Goal: Communication & Community: Answer question/provide support

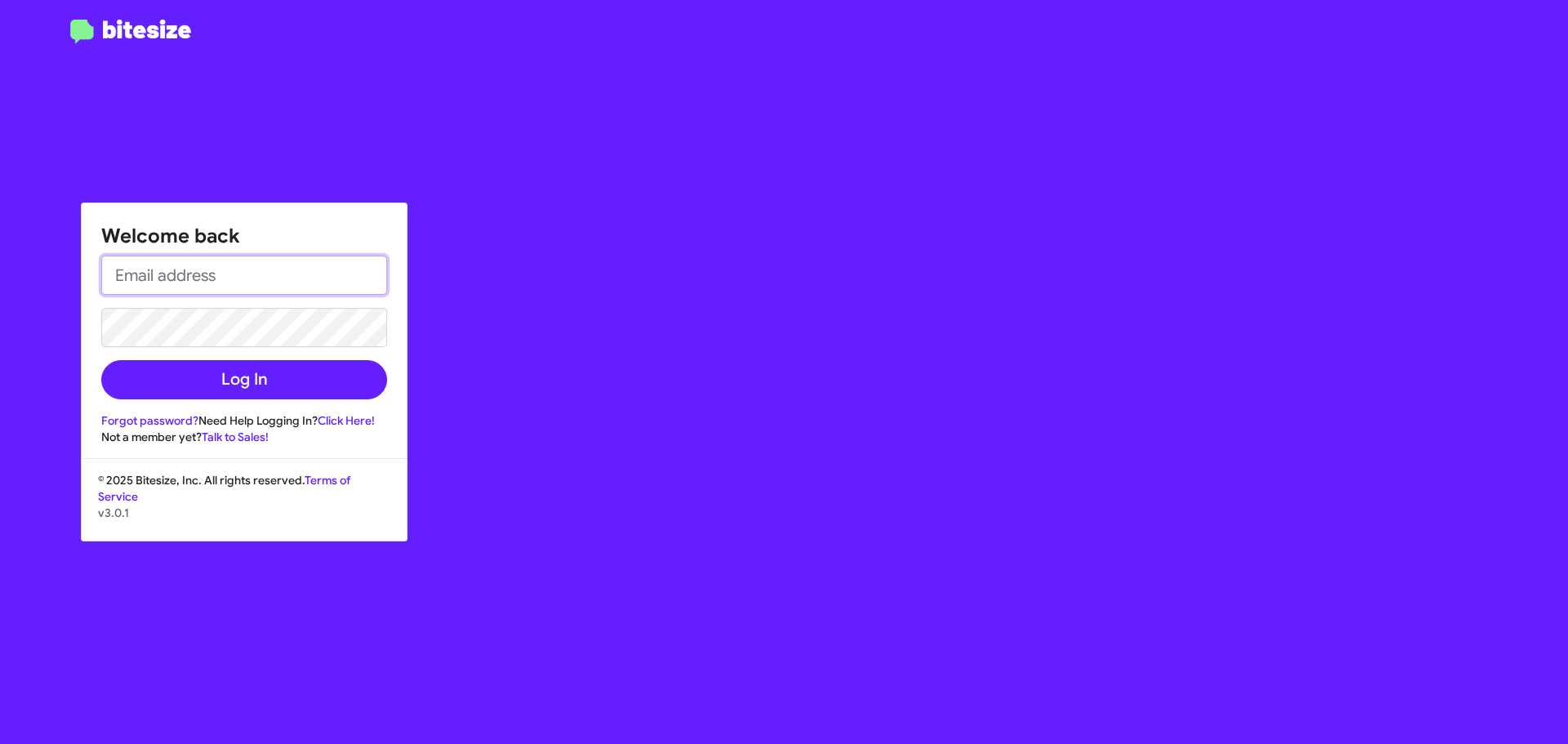
type input "[EMAIL_ADDRESS][DOMAIN_NAME]"
click at [403, 387] on div "Welcome back [EMAIL_ADDRESS][DOMAIN_NAME] Log In Forgot password? Need Help Log…" at bounding box center [244, 324] width 325 height 241
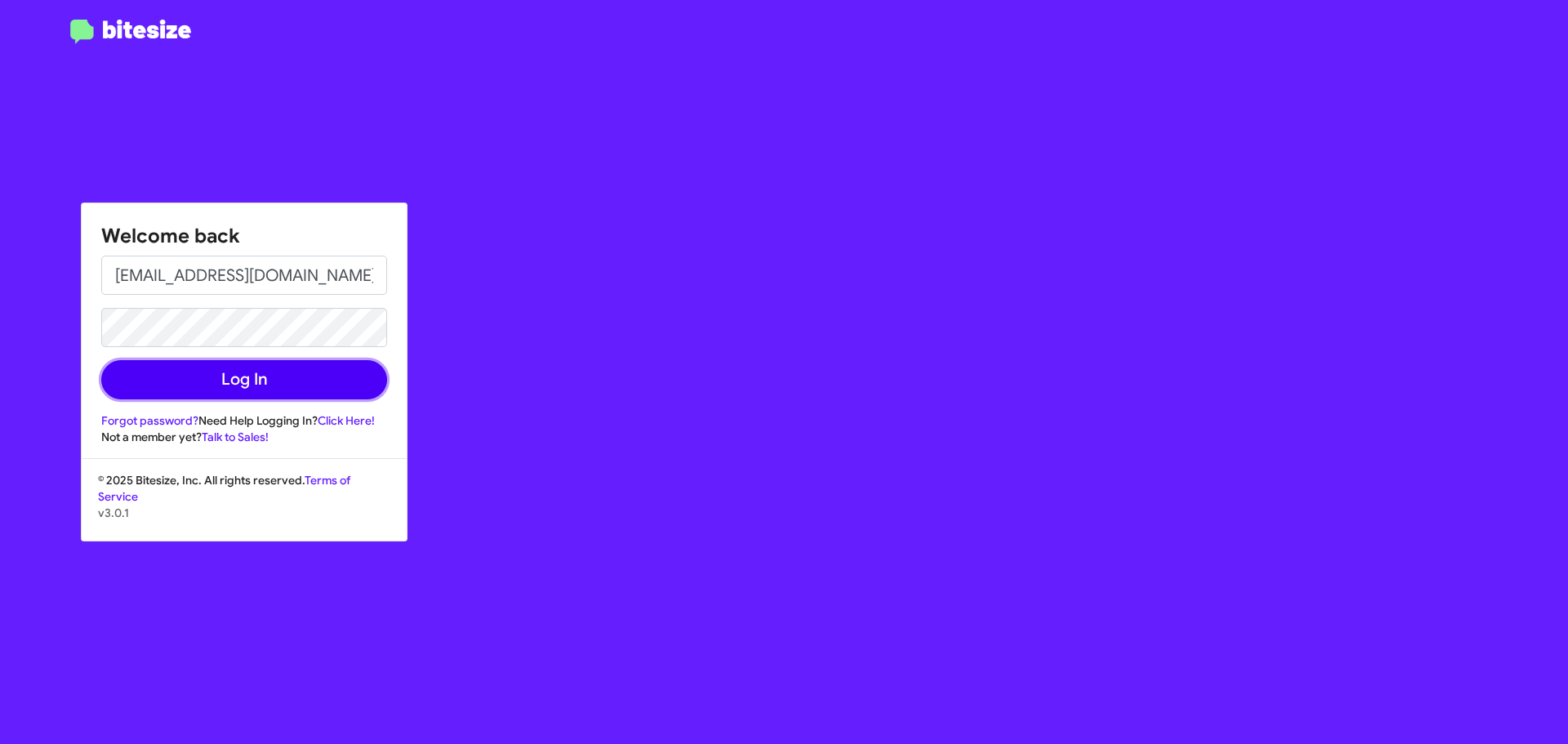
click at [365, 393] on button "Log In" at bounding box center [244, 379] width 286 height 39
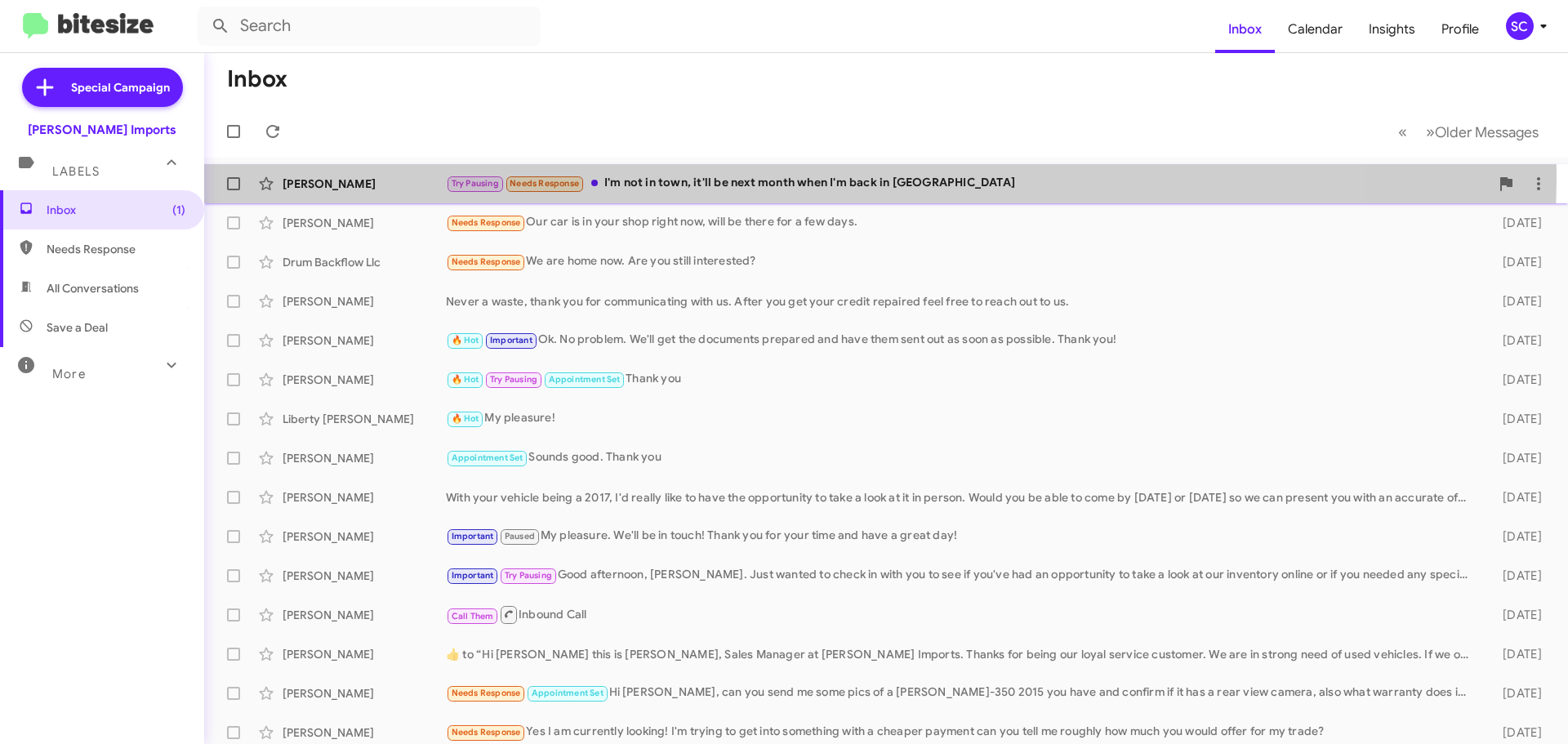
click at [735, 174] on div "Try Pausing Needs Response I'm not in town, it'll be next month when I'm back i…" at bounding box center [967, 184] width 1043 height 19
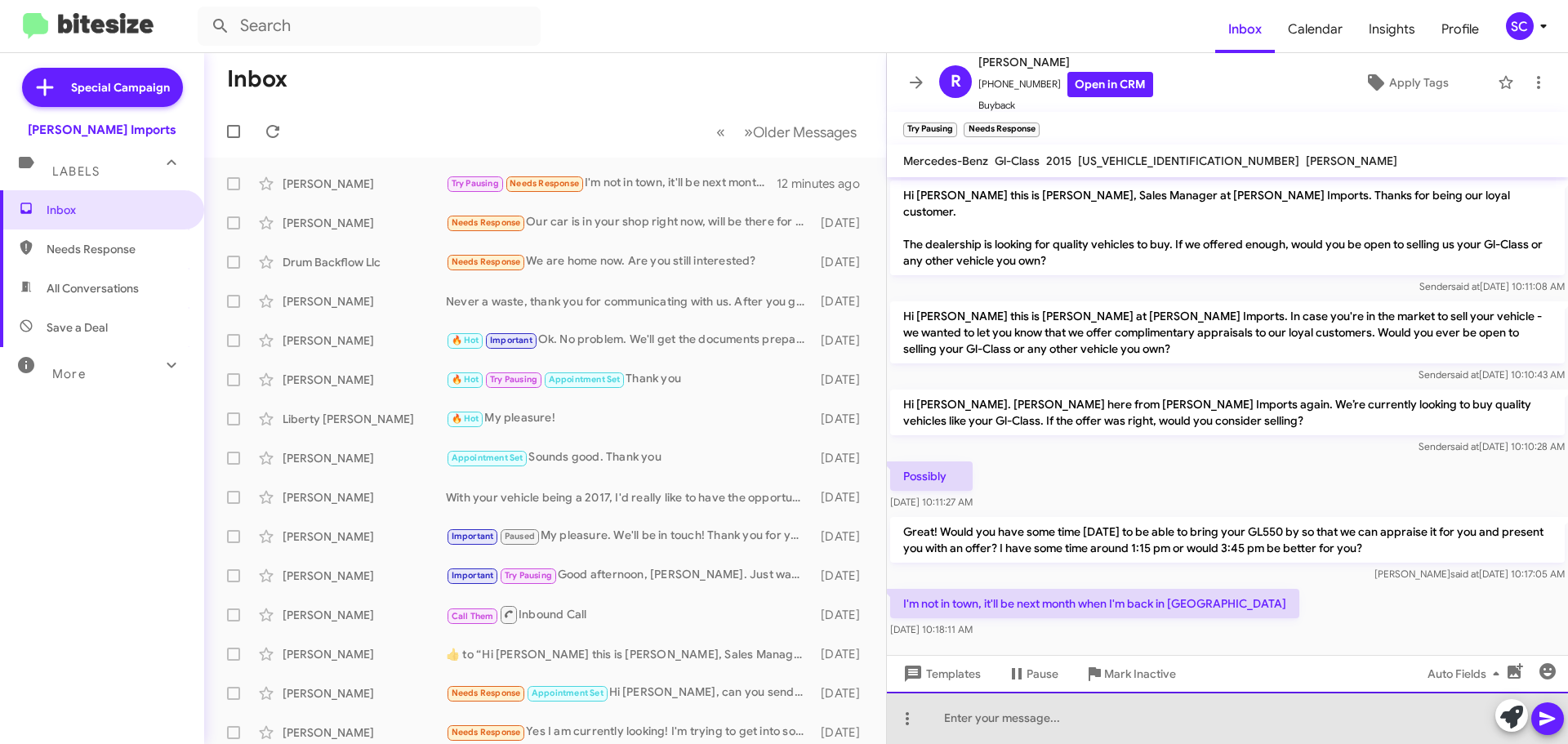
click at [1046, 725] on div at bounding box center [1227, 717] width 681 height 52
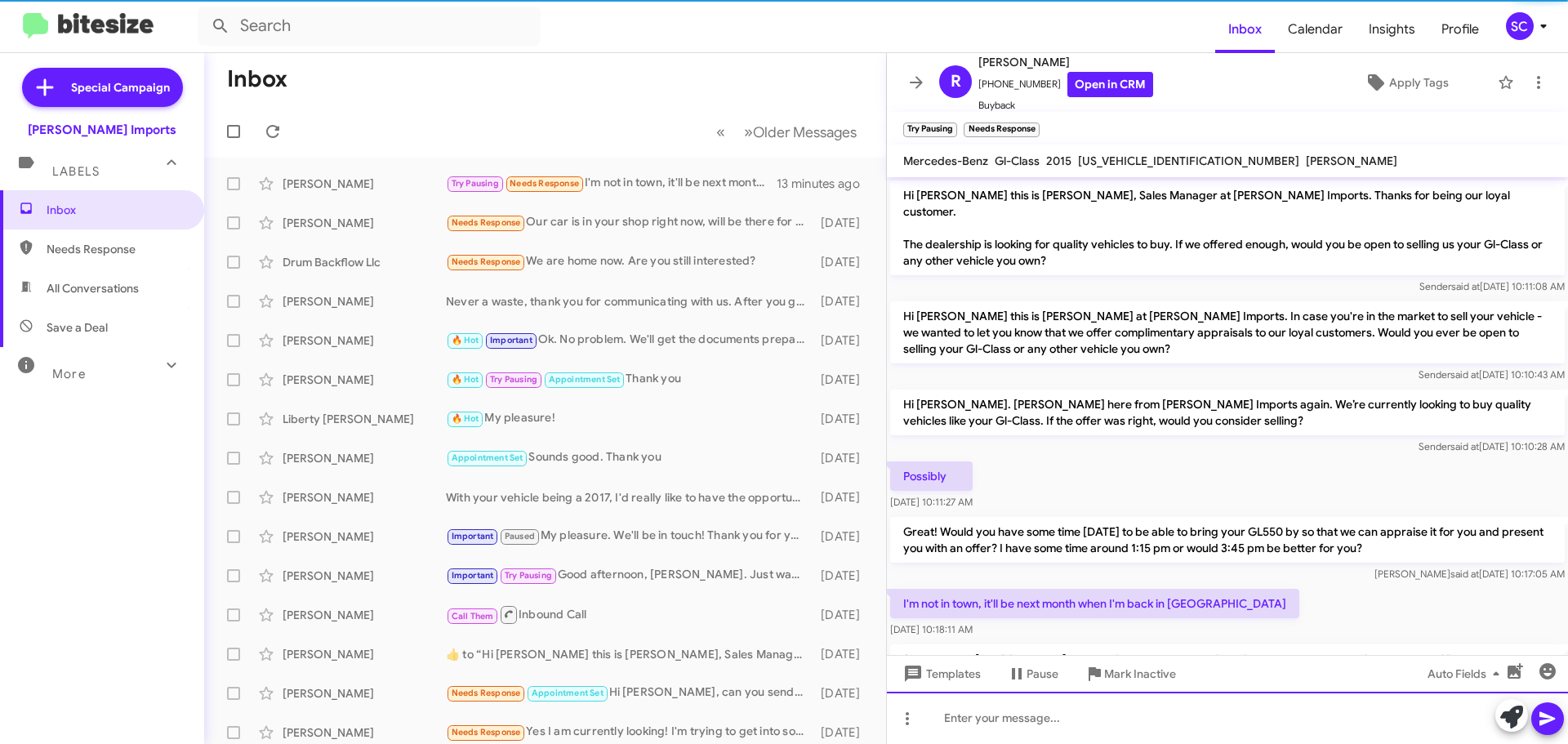
scroll to position [54, 0]
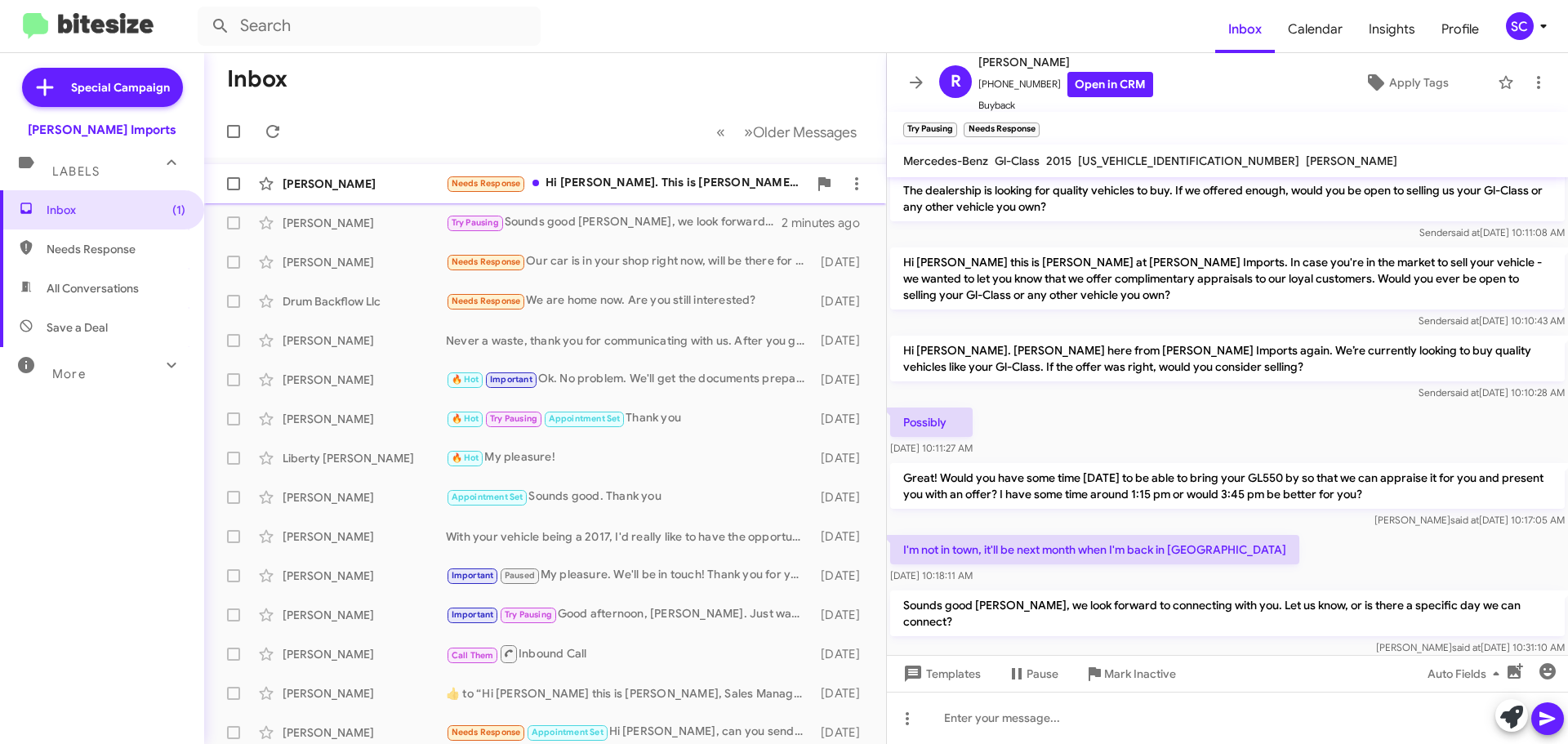
click at [589, 179] on div "Needs Response Hi [PERSON_NAME]. This is [PERSON_NAME]. The owner of the E53 AM…" at bounding box center [626, 184] width 361 height 19
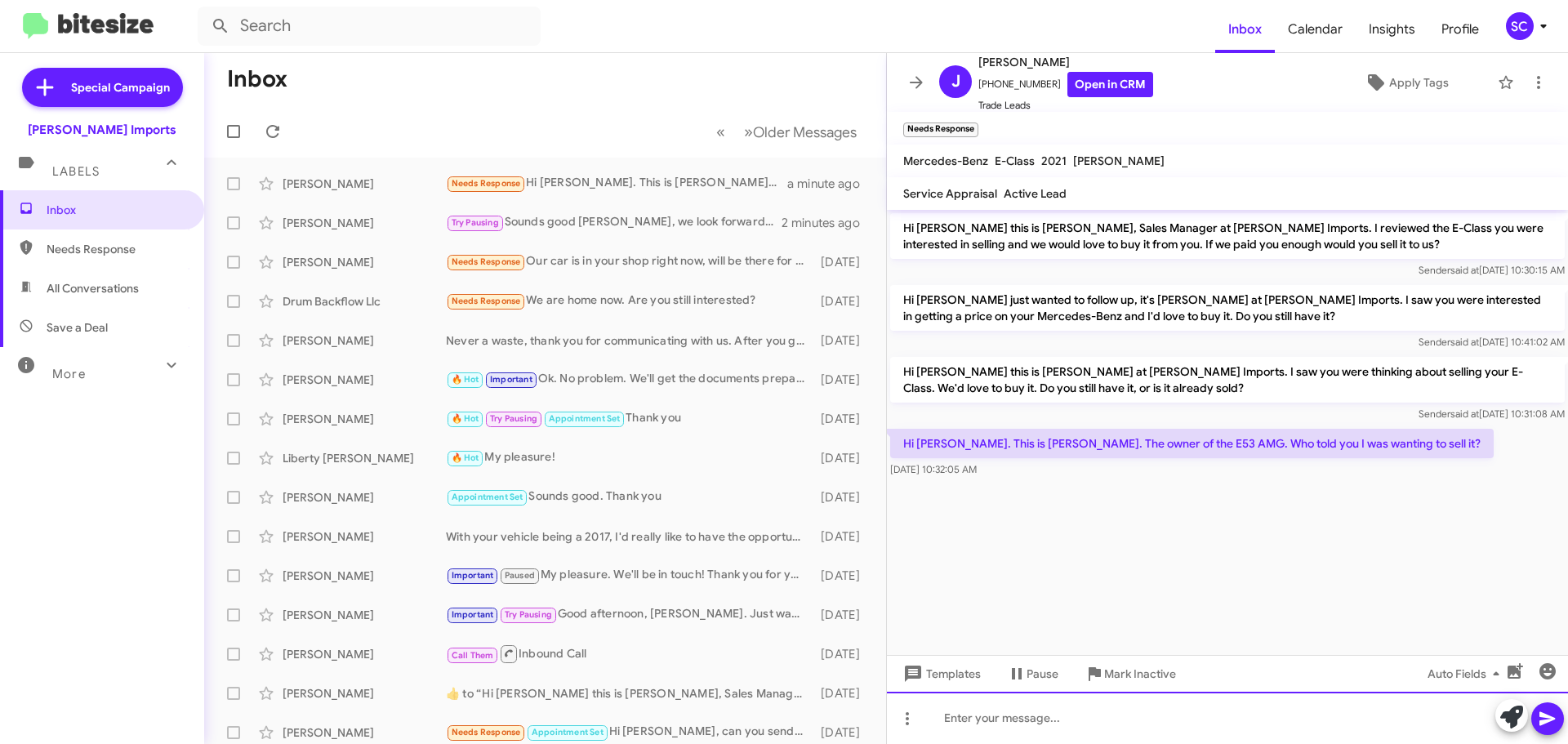
click at [1021, 729] on div at bounding box center [1227, 717] width 681 height 52
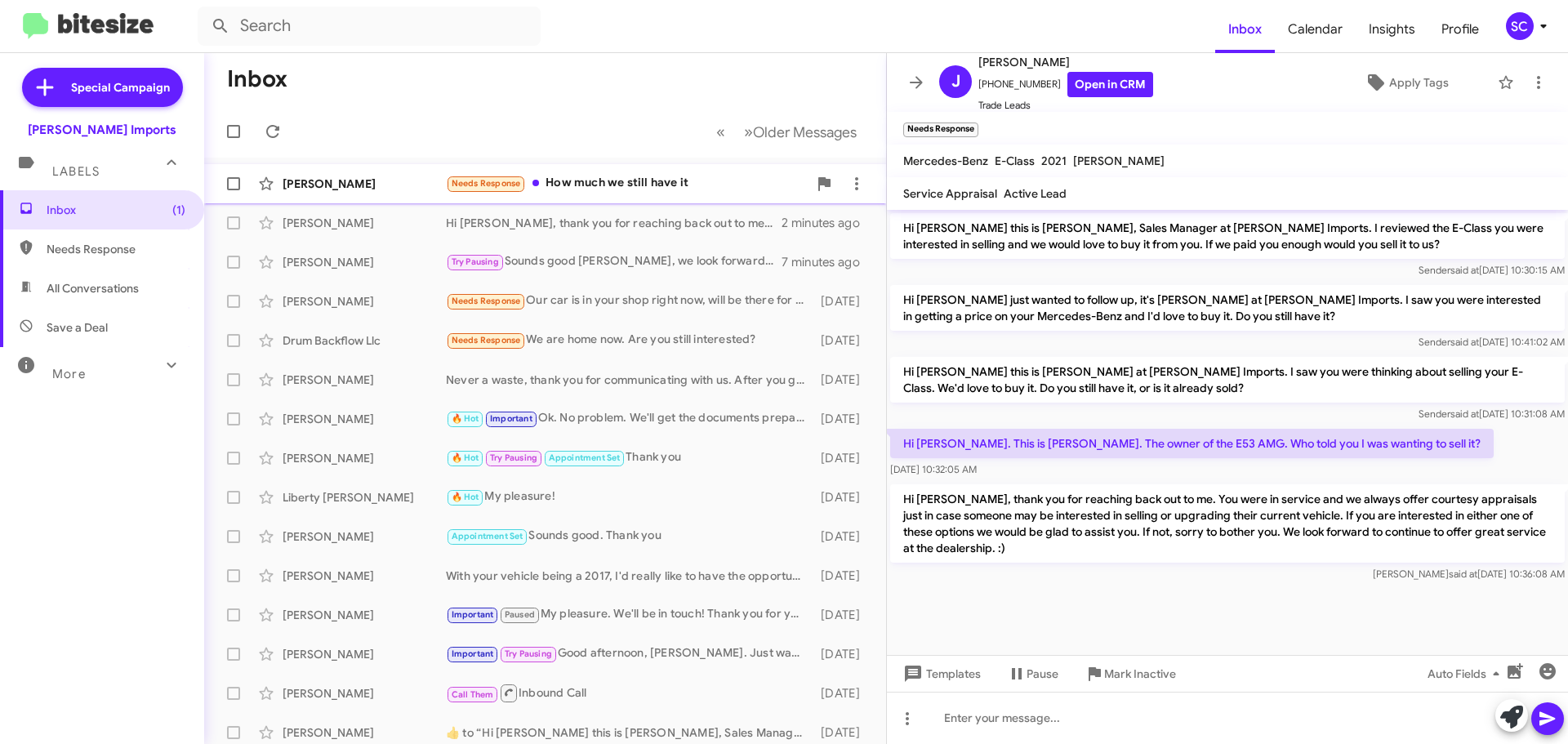
click at [569, 185] on div "Needs Response How much we still have it" at bounding box center [626, 184] width 361 height 19
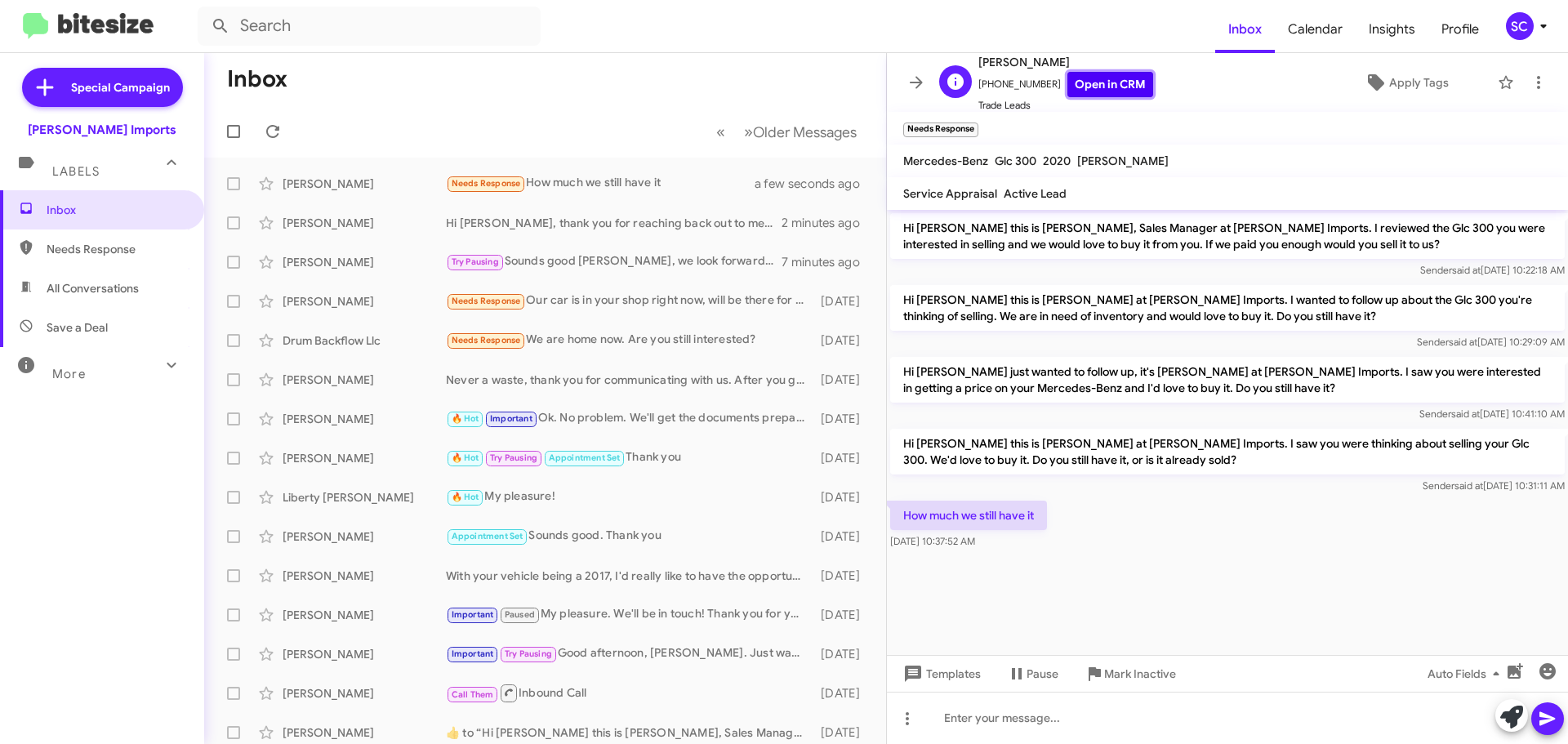
click at [1082, 83] on link "Open in CRM" at bounding box center [1110, 85] width 86 height 26
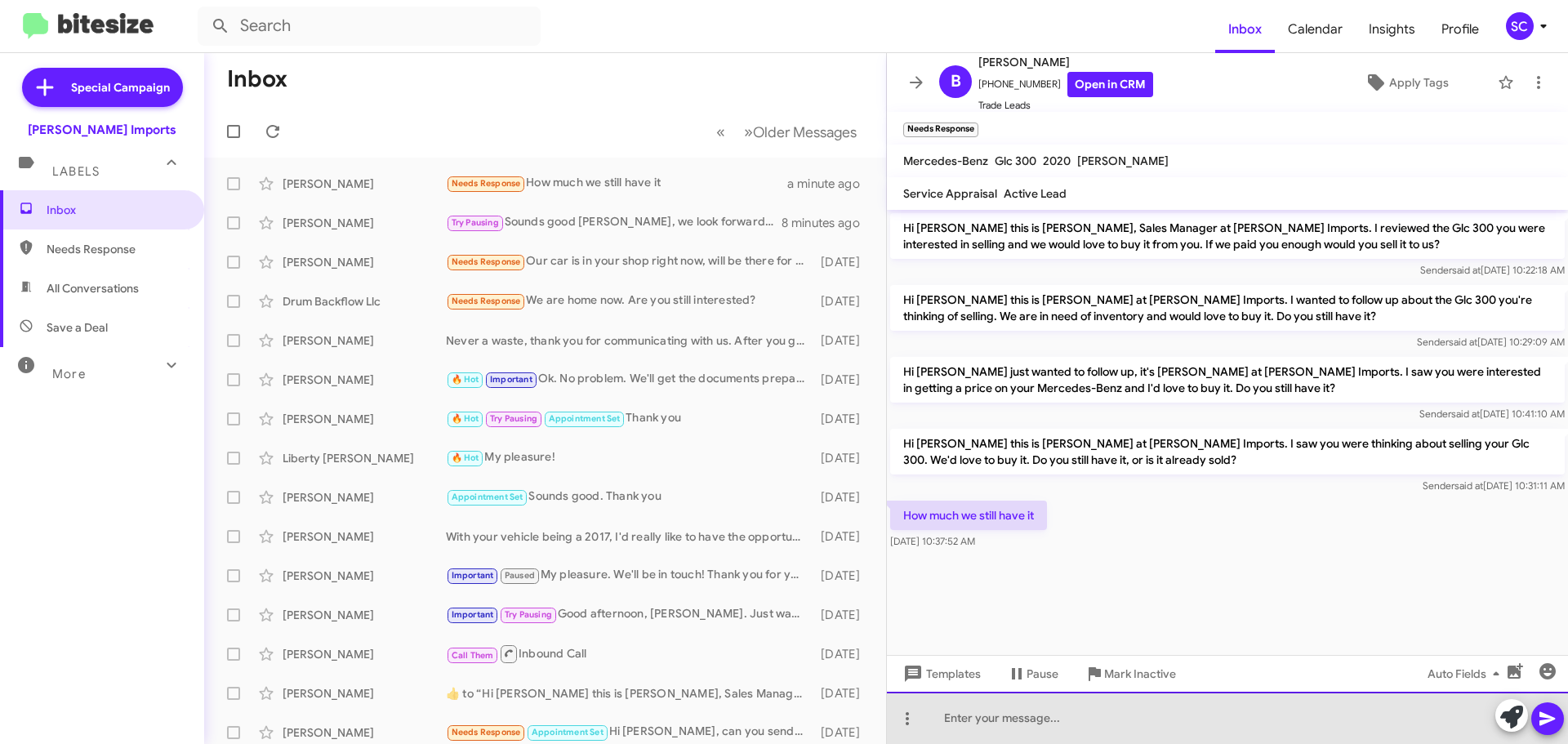
click at [997, 712] on div at bounding box center [1227, 717] width 681 height 52
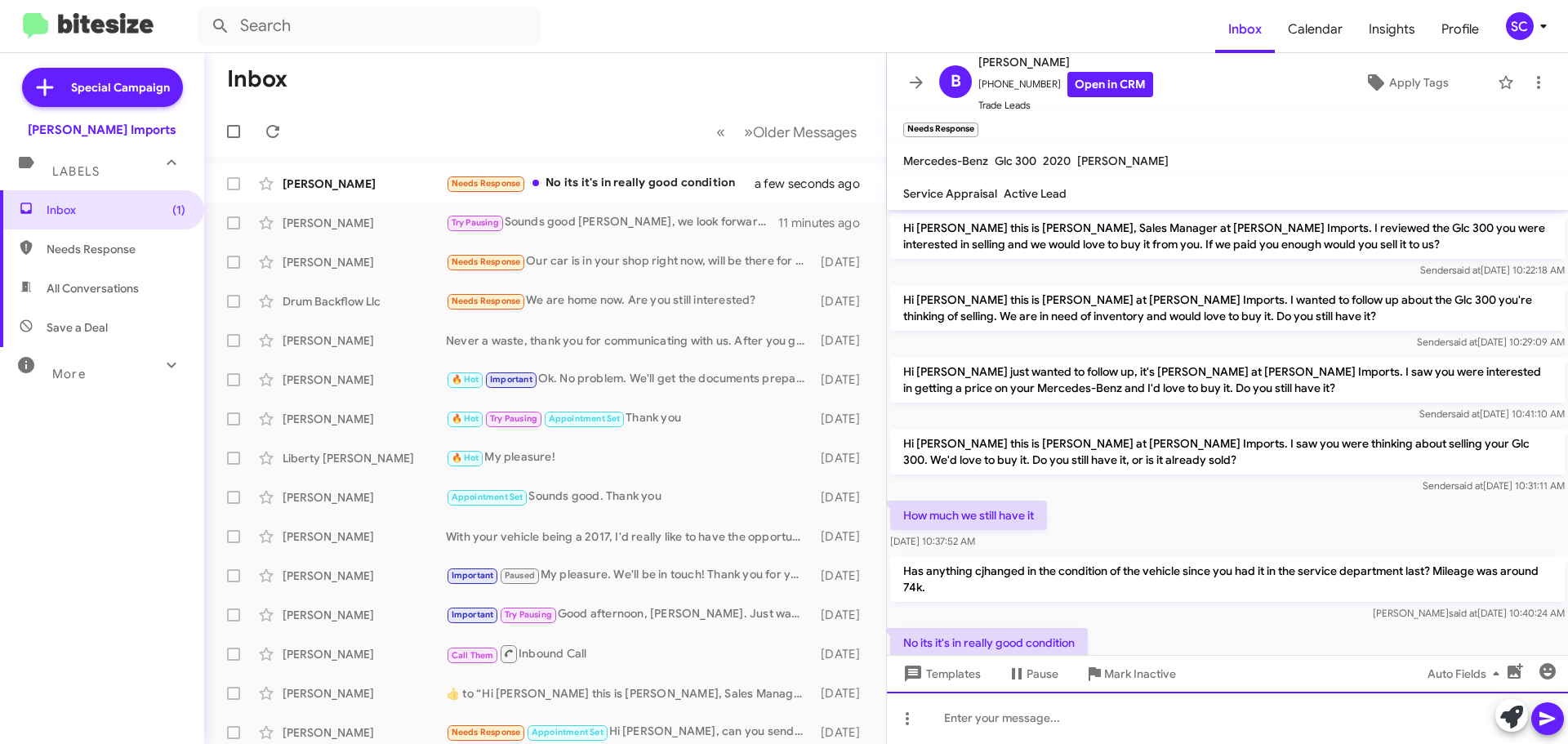
scroll to position [54, 0]
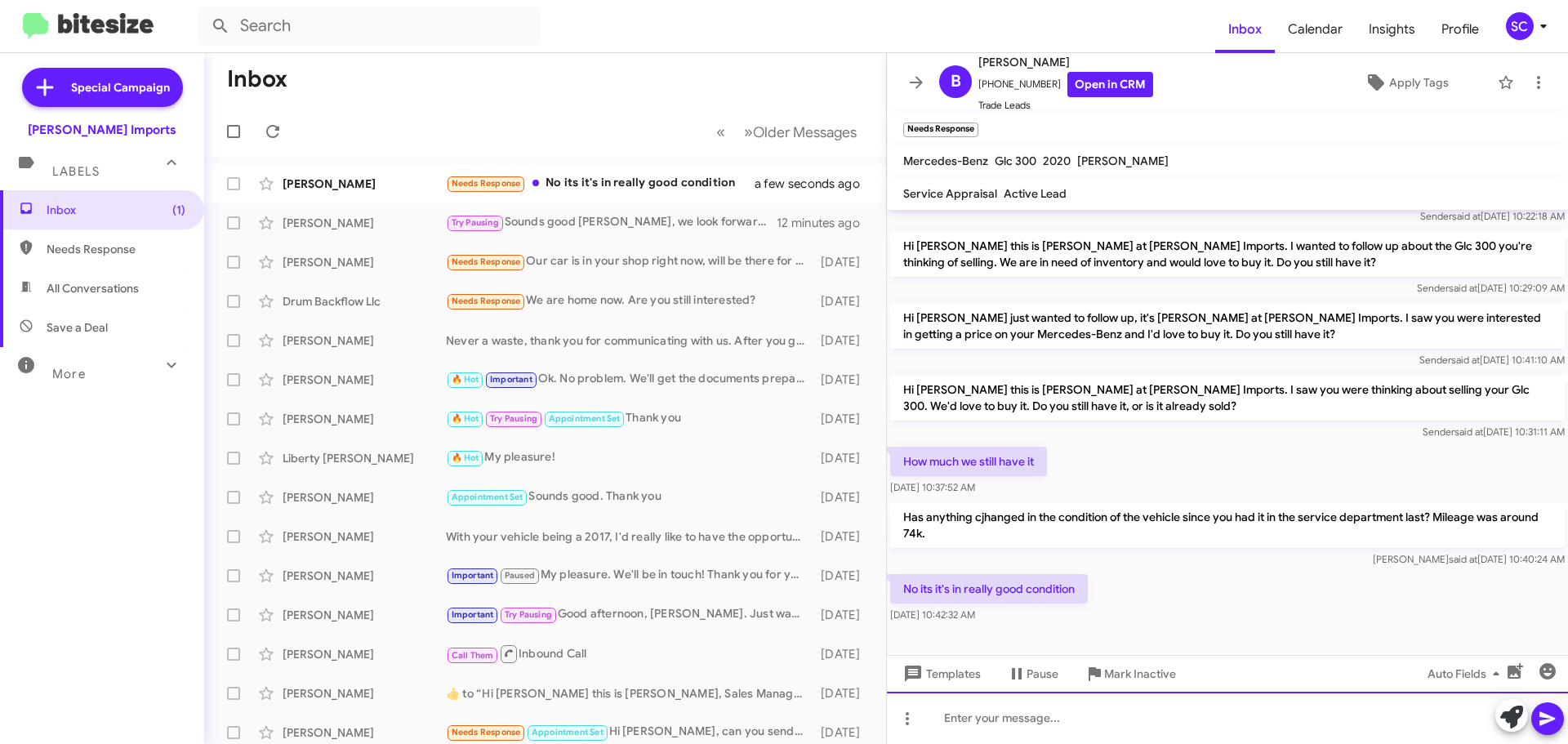
click at [1018, 725] on div at bounding box center [1227, 717] width 681 height 52
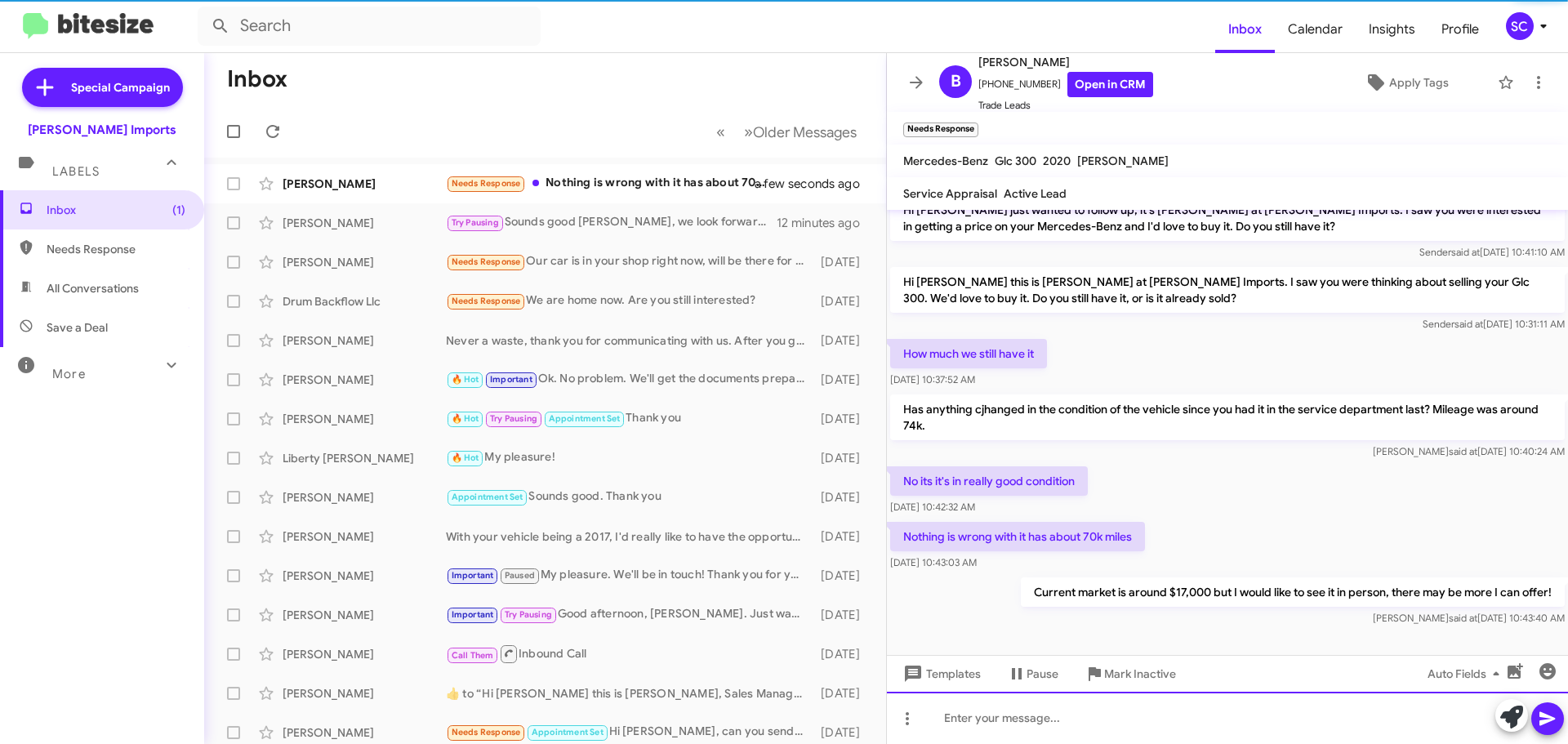
scroll to position [173, 0]
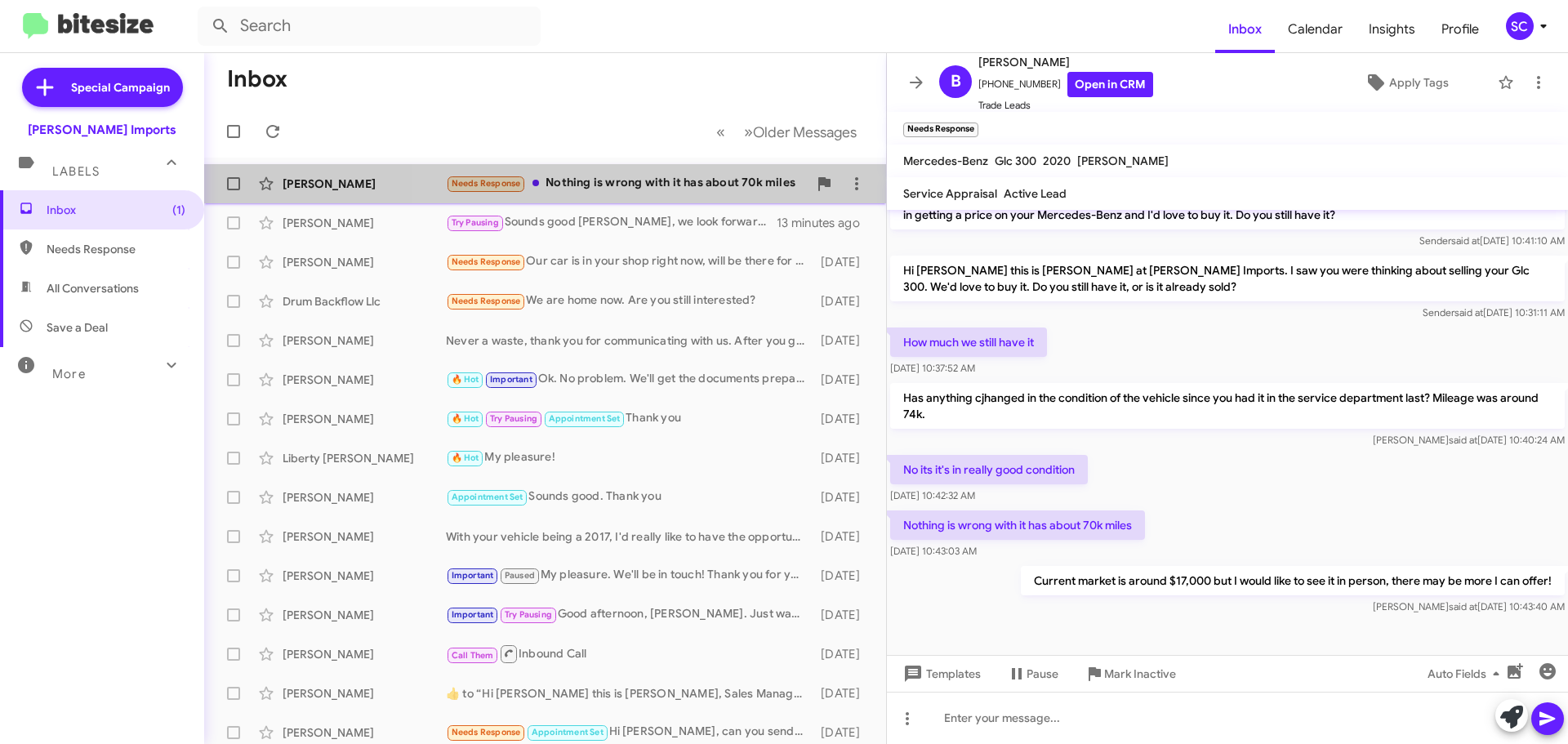
drag, startPoint x: 668, startPoint y: 178, endPoint x: 678, endPoint y: 190, distance: 15.6
click at [668, 179] on div "Needs Response Nothing is wrong with it has about 70k miles" at bounding box center [626, 184] width 361 height 19
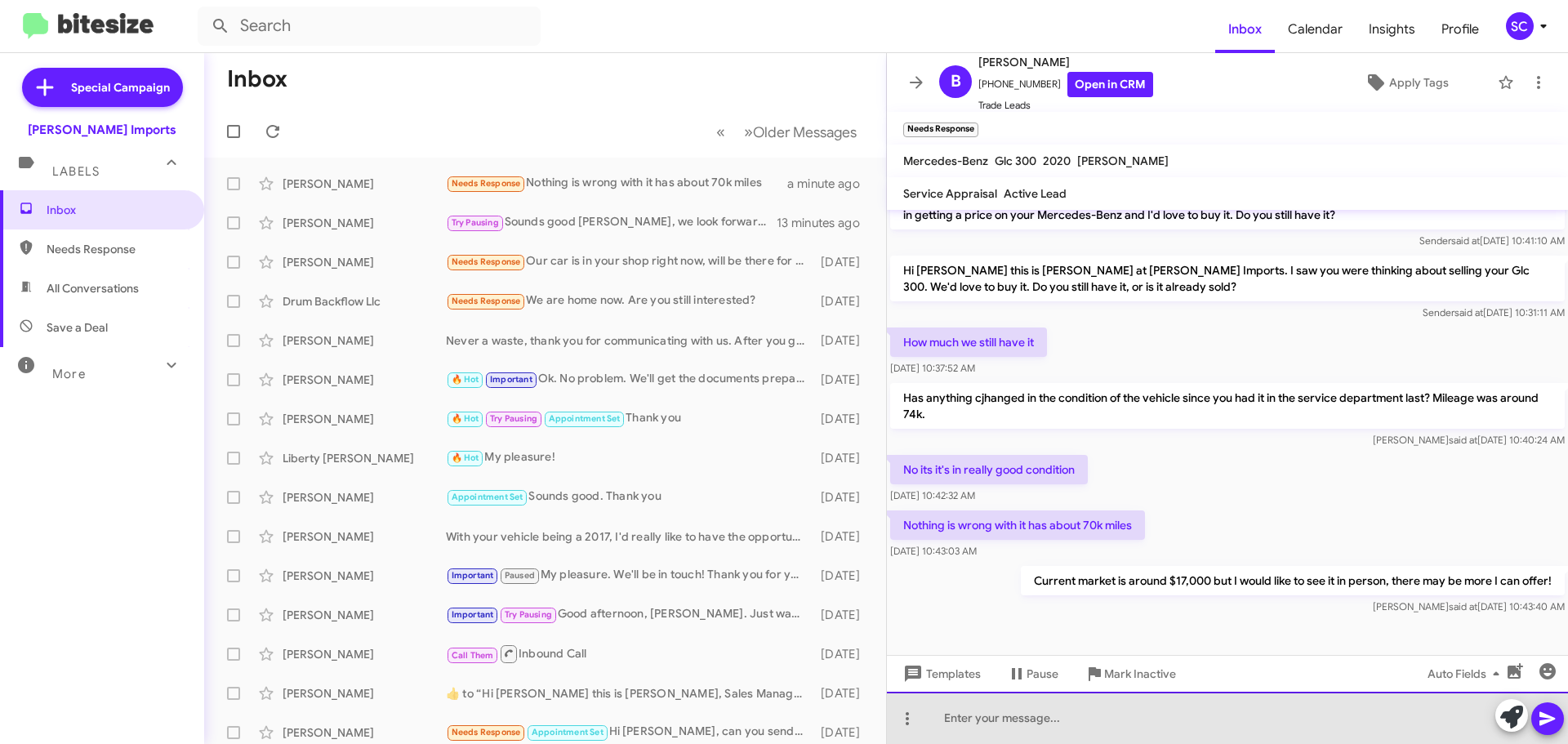
click at [1029, 718] on div at bounding box center [1227, 717] width 681 height 52
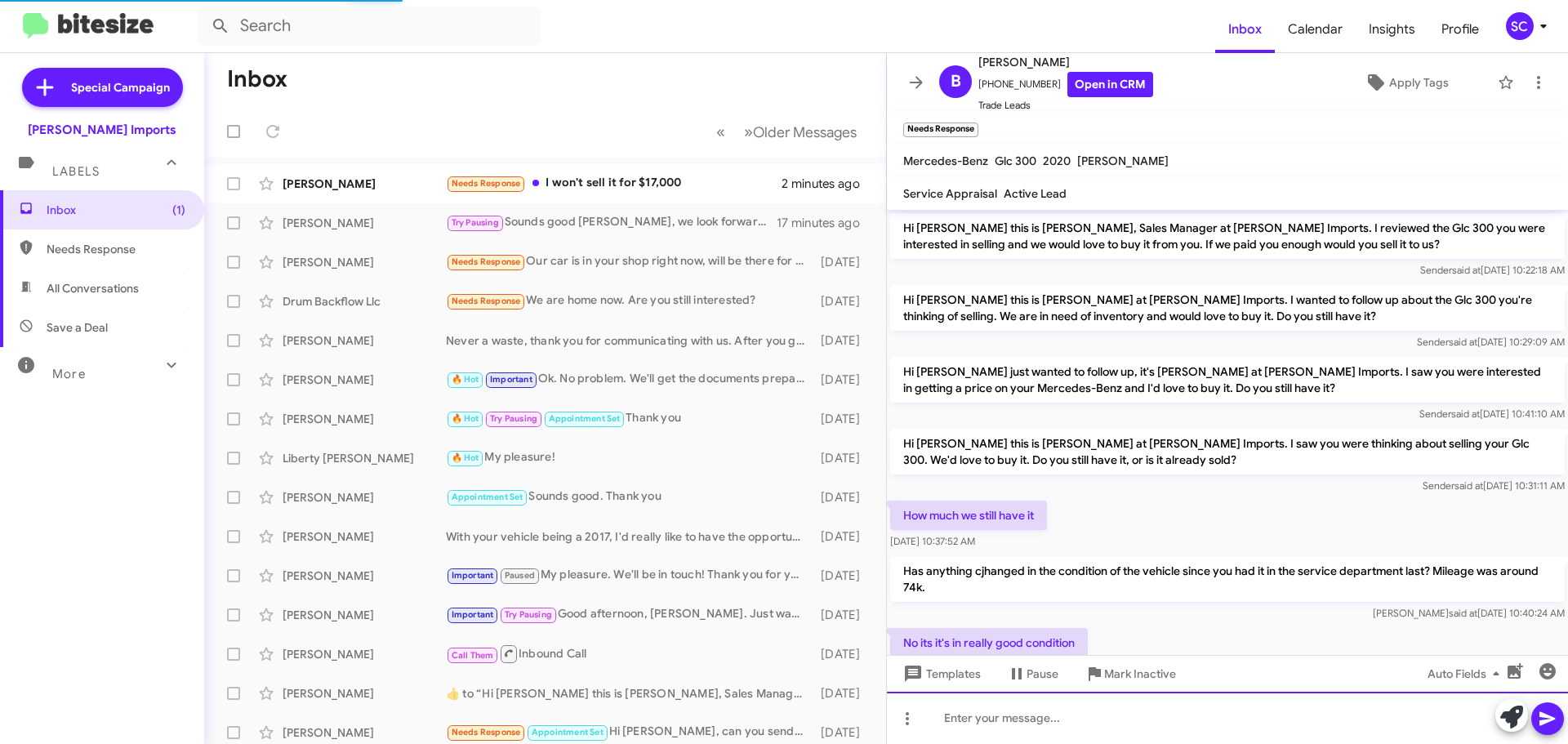
scroll to position [352, 0]
